Goal: Entertainment & Leisure: Browse casually

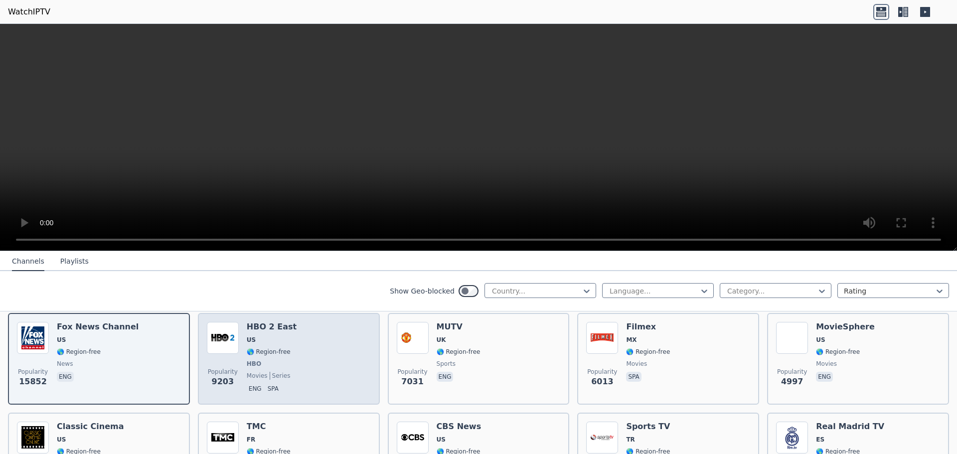
drag, startPoint x: 257, startPoint y: 291, endPoint x: 253, endPoint y: 362, distance: 71.0
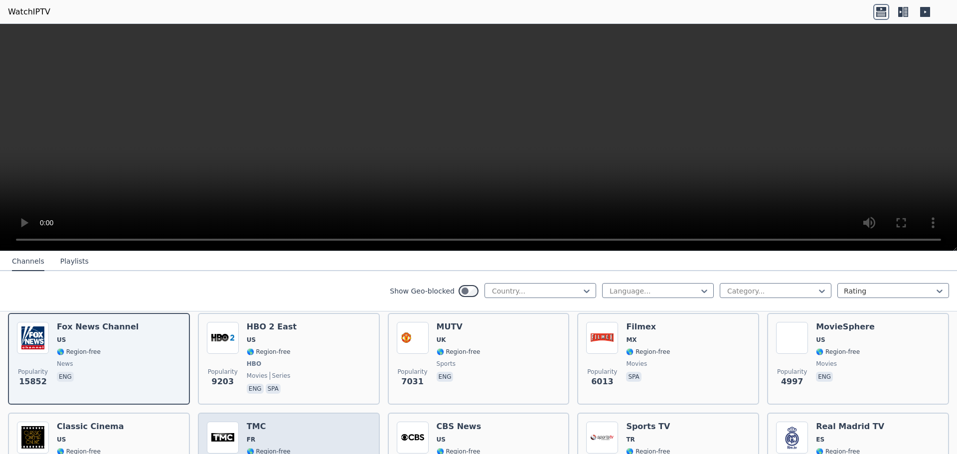
scroll to position [206, 0]
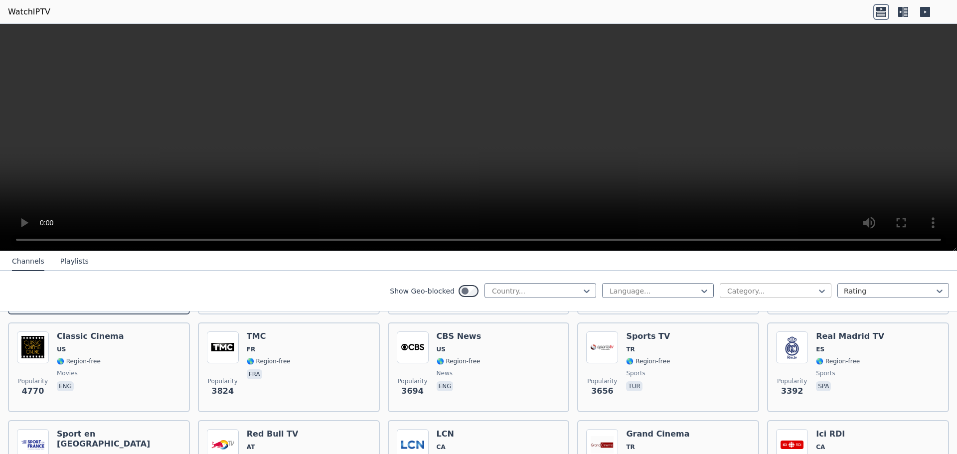
click at [768, 291] on div at bounding box center [772, 291] width 91 height 10
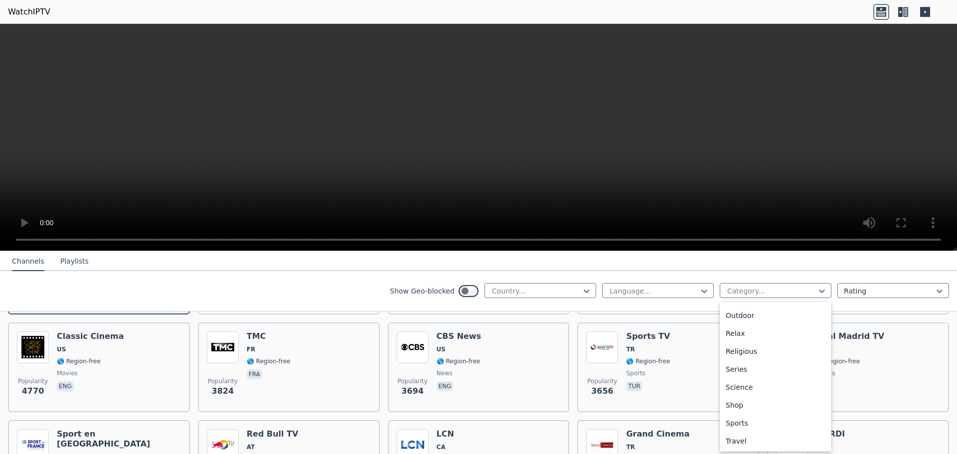
scroll to position [339, 0]
click at [780, 403] on div "Sports" at bounding box center [776, 405] width 112 height 18
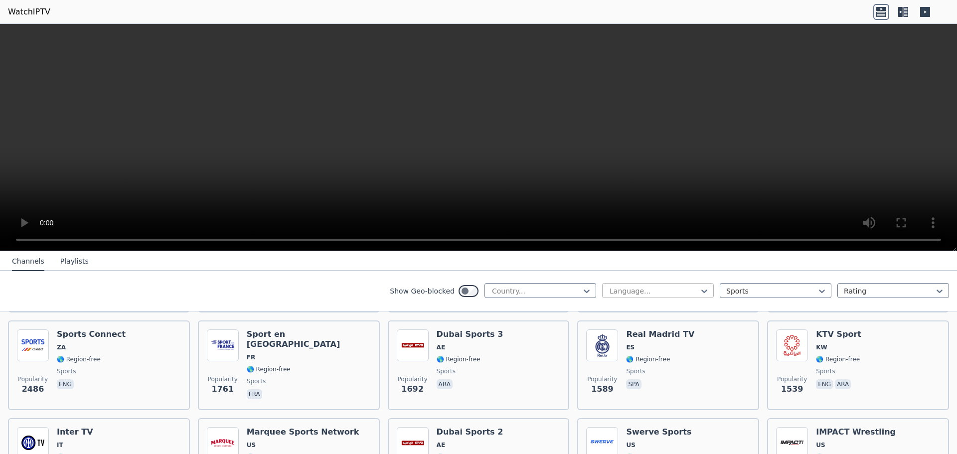
click at [624, 285] on div "Language..." at bounding box center [658, 290] width 112 height 15
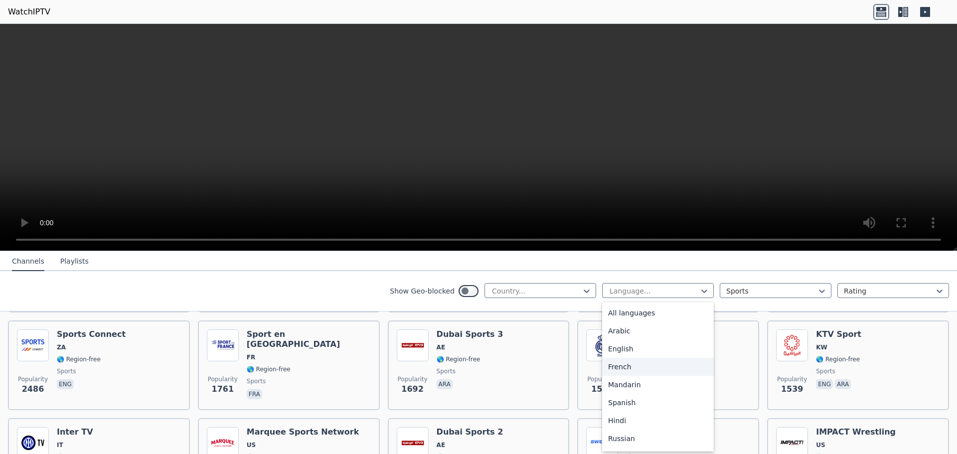
click at [639, 351] on div "English" at bounding box center [658, 349] width 112 height 18
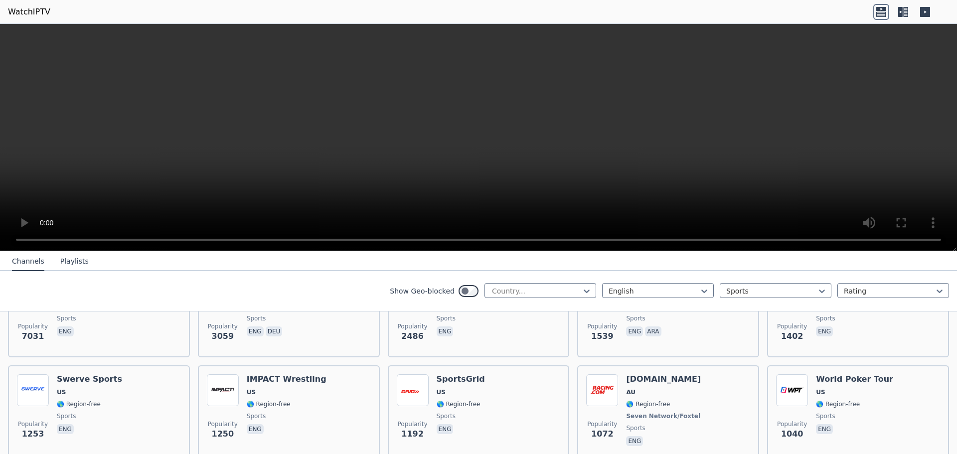
scroll to position [84, 0]
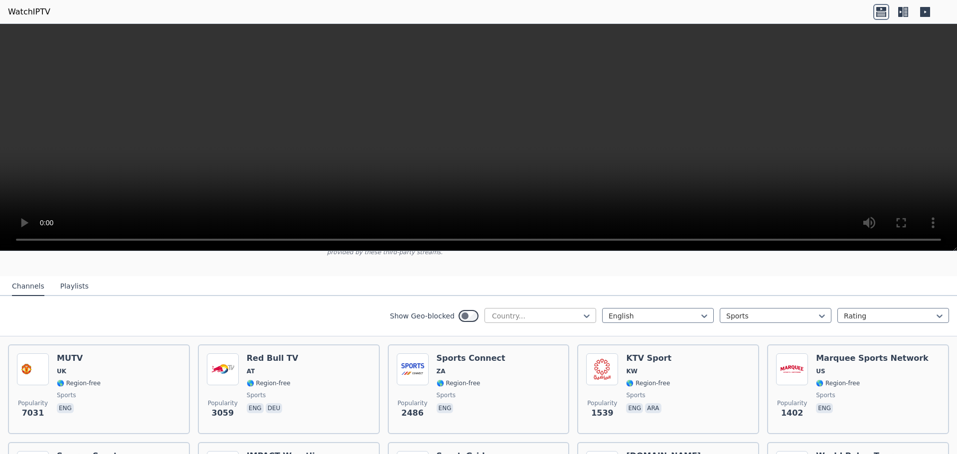
click at [569, 311] on div at bounding box center [536, 316] width 91 height 10
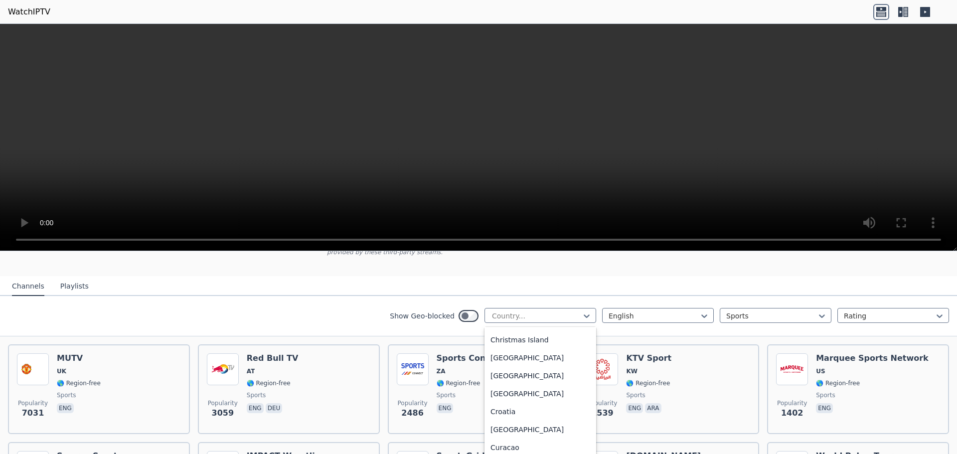
scroll to position [562, 0]
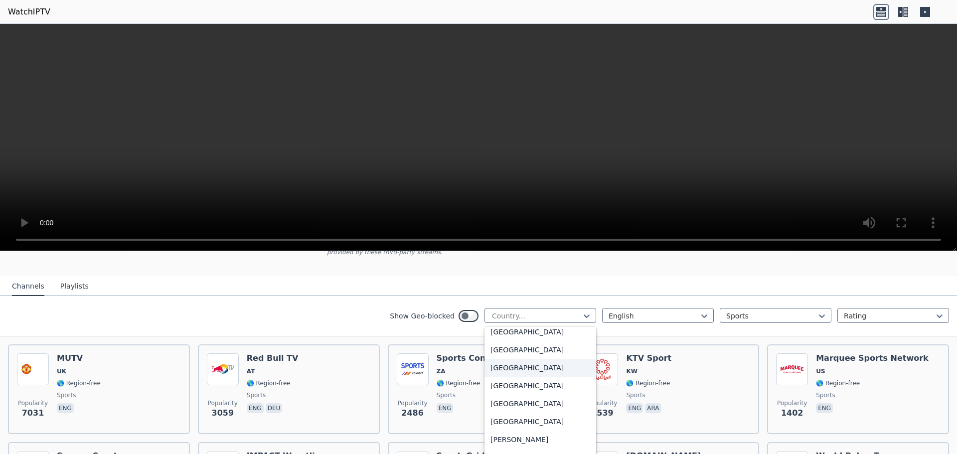
click at [525, 359] on div "[GEOGRAPHIC_DATA]" at bounding box center [541, 368] width 112 height 18
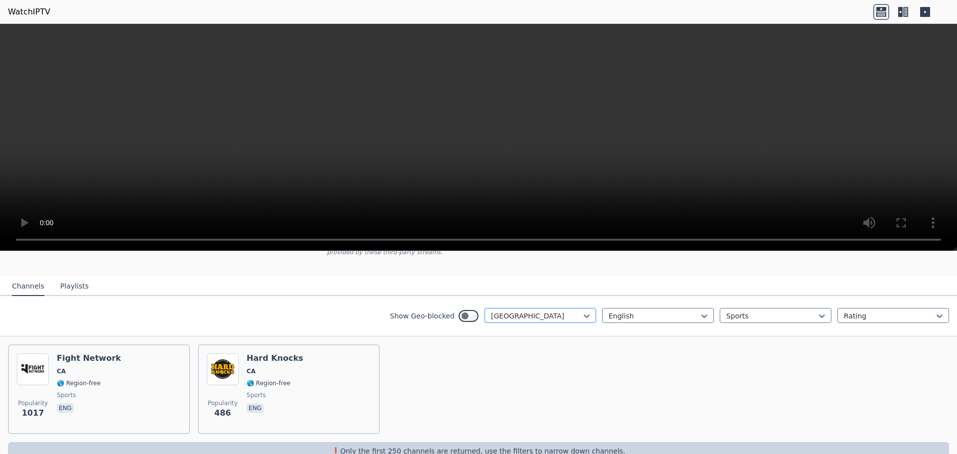
click at [560, 311] on div at bounding box center [536, 316] width 91 height 10
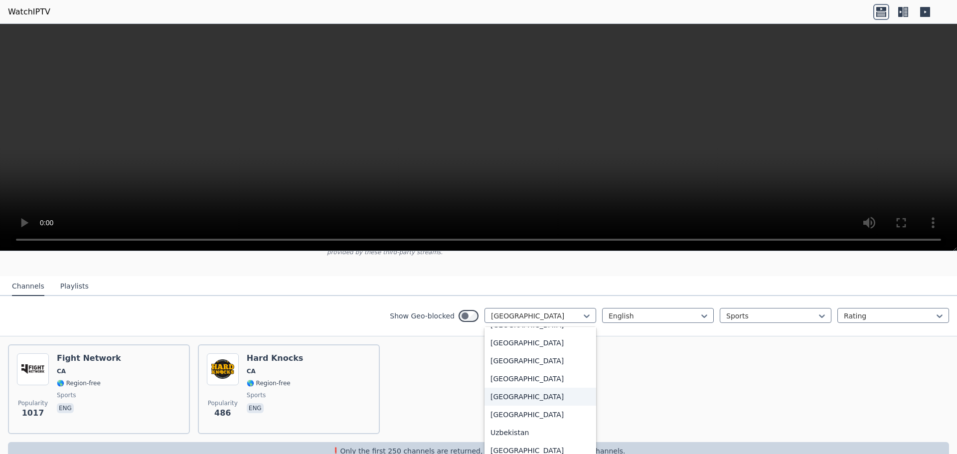
click at [519, 388] on div "[GEOGRAPHIC_DATA]" at bounding box center [541, 397] width 112 height 18
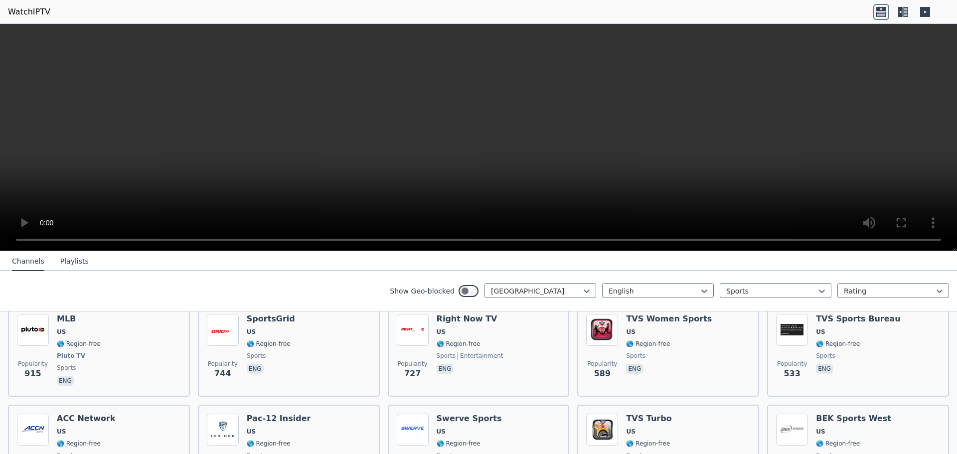
scroll to position [20, 0]
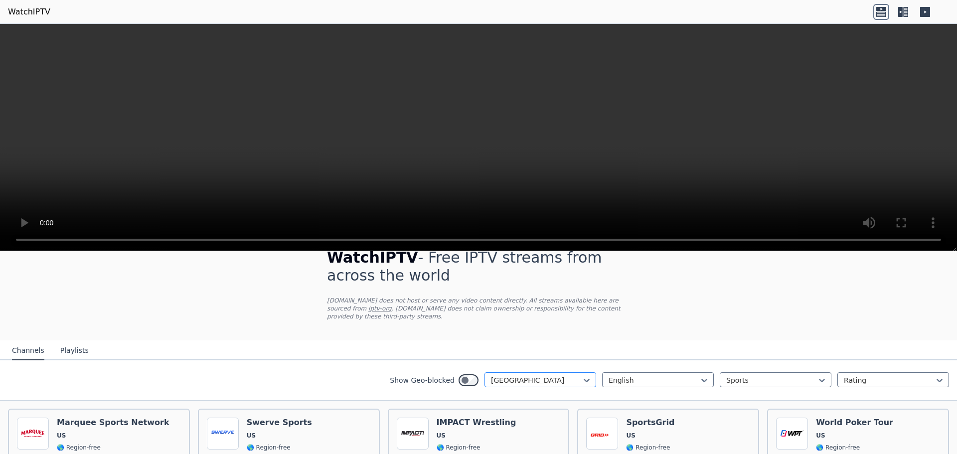
click at [582, 373] on div at bounding box center [587, 380] width 10 height 15
click at [559, 410] on div "[GEOGRAPHIC_DATA]" at bounding box center [541, 418] width 112 height 18
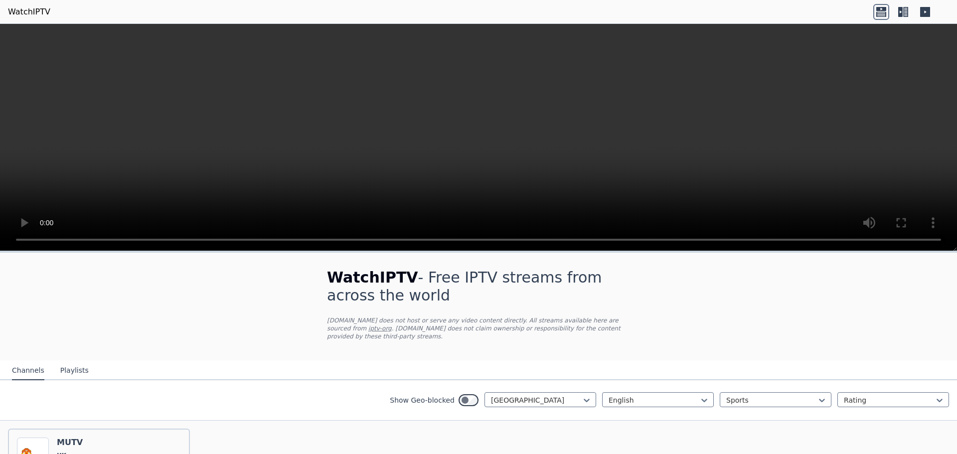
click at [42, 13] on link "WatchIPTV" at bounding box center [29, 12] width 42 height 12
